Goal: Connect with others: Connect with others

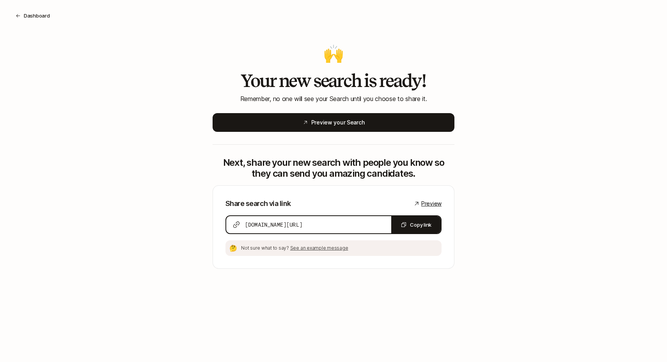
scroll to position [73, 0]
click at [37, 14] on button "Dashboard" at bounding box center [32, 16] width 47 height 14
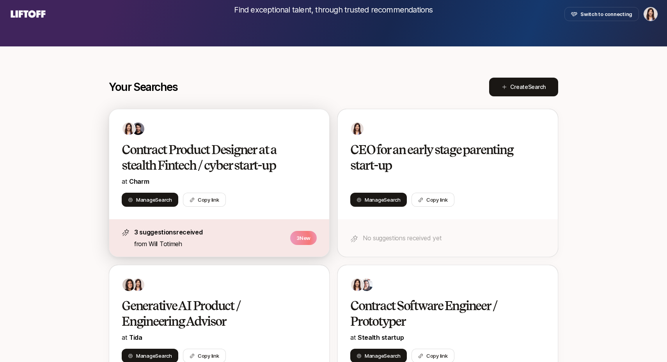
click at [180, 236] on p "3 suggestions received" at bounding box center [209, 232] width 151 height 10
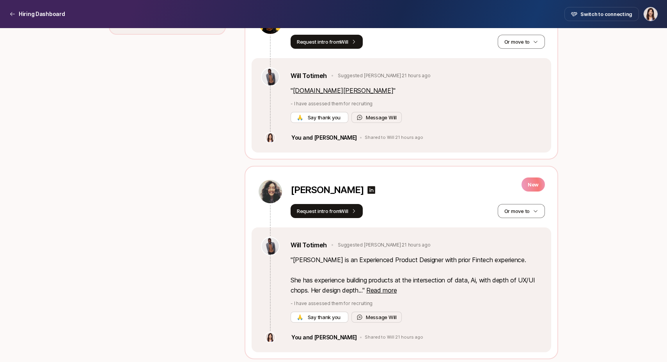
scroll to position [497, 0]
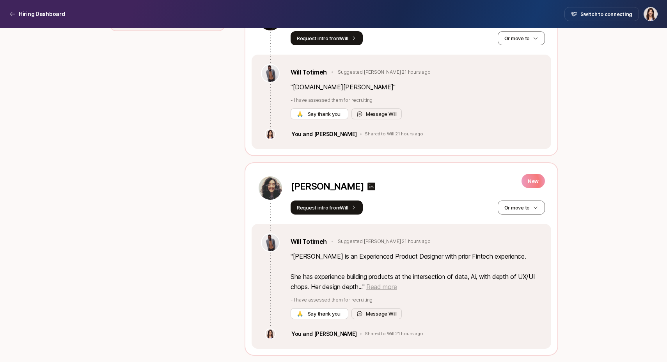
click at [381, 289] on span "Read more" at bounding box center [381, 287] width 30 height 8
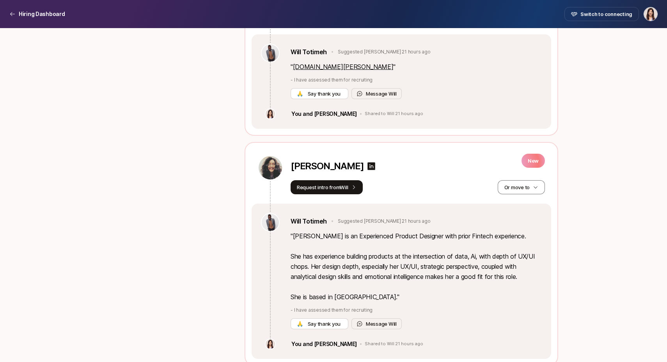
scroll to position [527, 0]
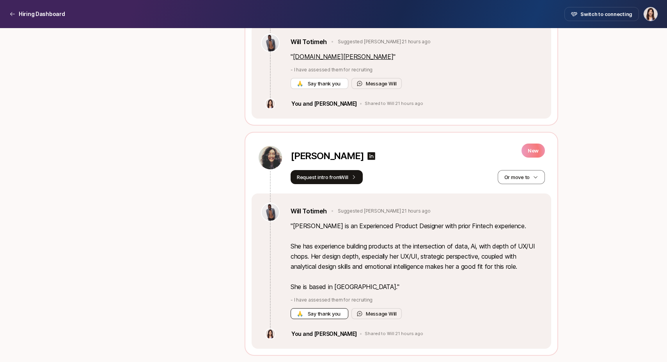
click at [332, 315] on span "Say thank you" at bounding box center [324, 313] width 36 height 8
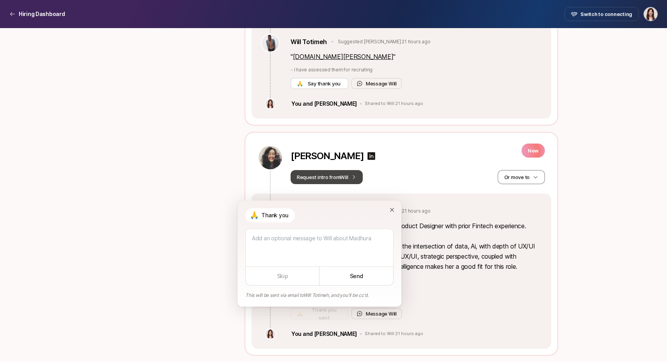
type textarea "x"
click at [346, 173] on button "Request intro from Will" at bounding box center [326, 177] width 72 height 14
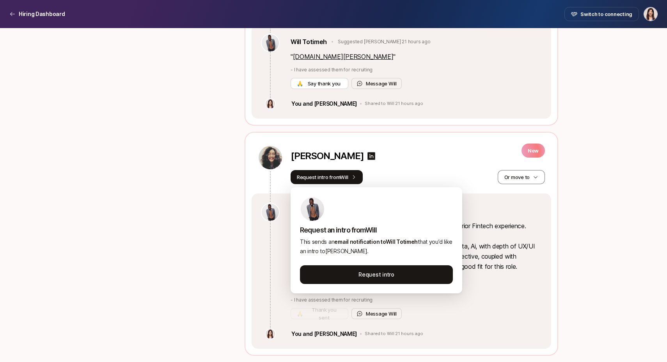
click at [419, 145] on div "[PERSON_NAME] New" at bounding box center [417, 157] width 254 height 25
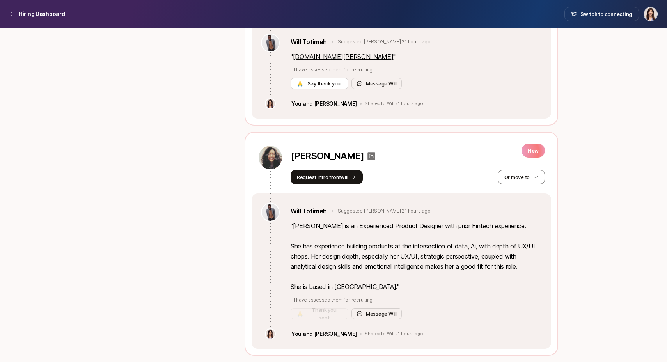
click at [366, 154] on icon at bounding box center [370, 155] width 9 height 9
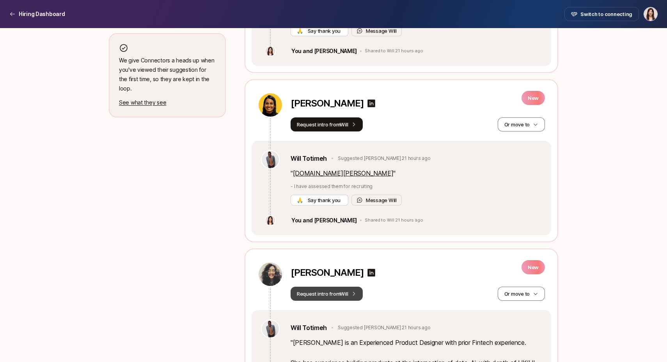
scroll to position [408, 0]
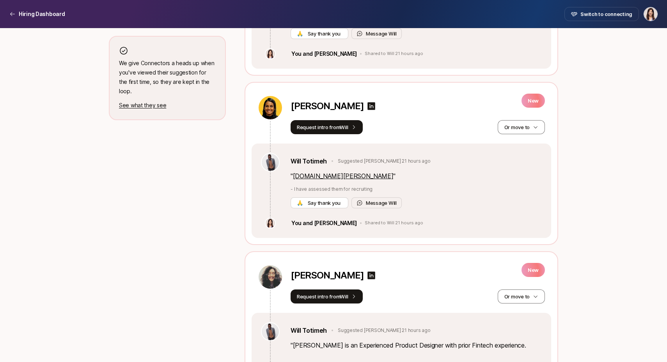
click at [334, 176] on link "[DOMAIN_NAME][PERSON_NAME]" at bounding box center [343, 176] width 101 height 8
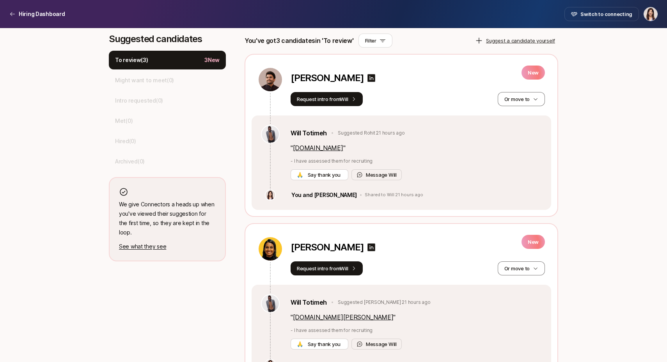
scroll to position [266, 0]
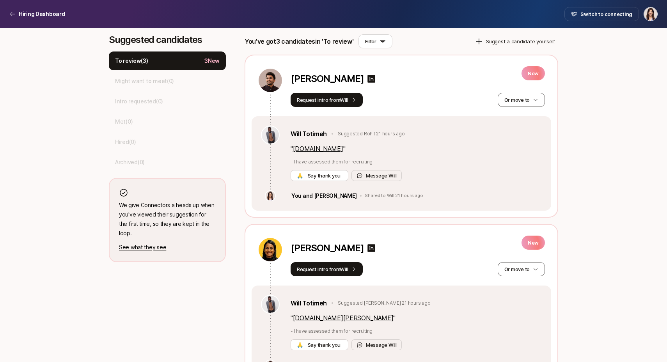
click at [311, 150] on link "[DOMAIN_NAME]" at bounding box center [318, 149] width 50 height 8
